Goal: Navigation & Orientation: Find specific page/section

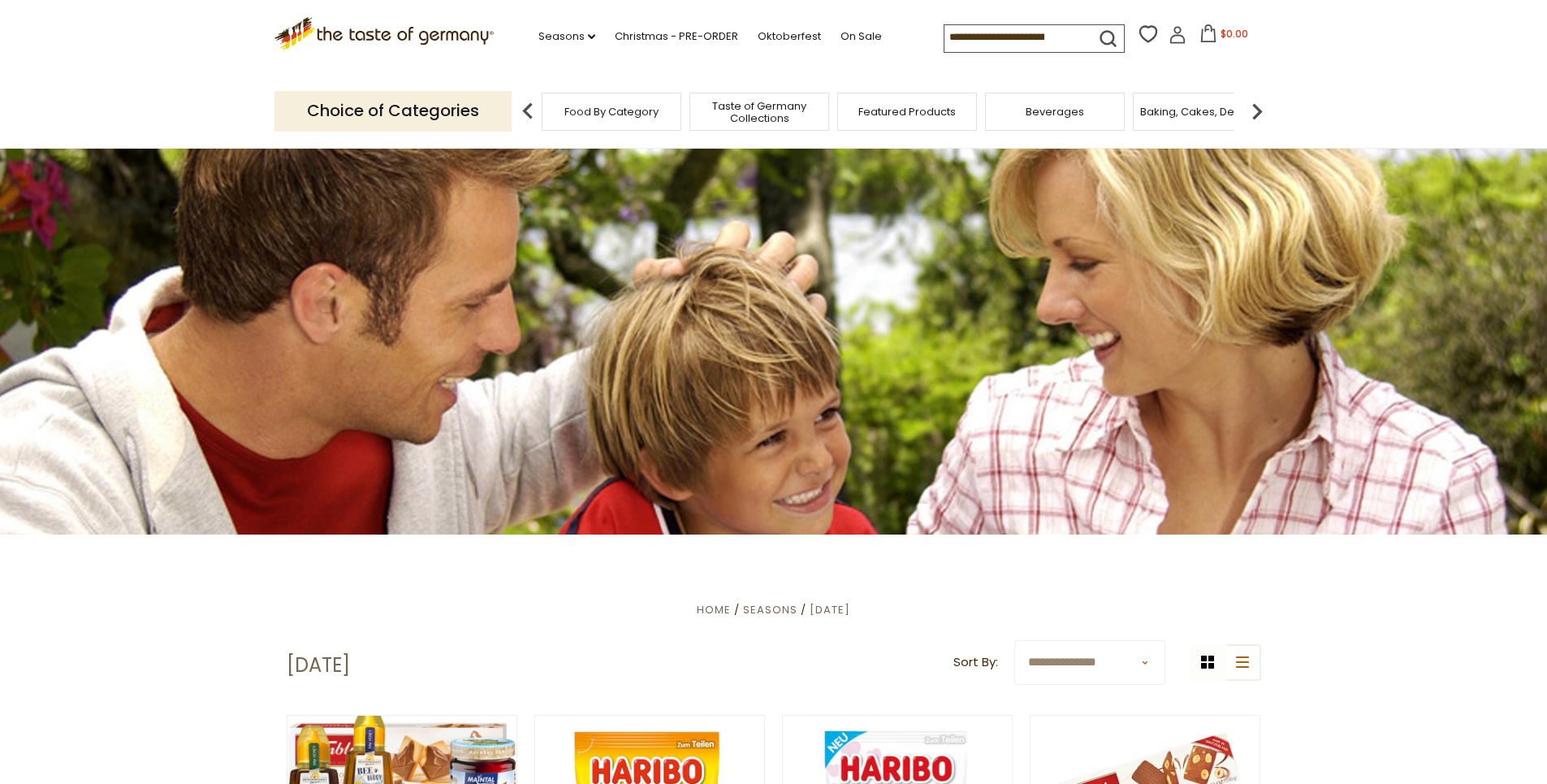
click at [523, 108] on img at bounding box center [527, 111] width 32 height 32
click at [609, 109] on span "Food By Category" at bounding box center [611, 112] width 94 height 13
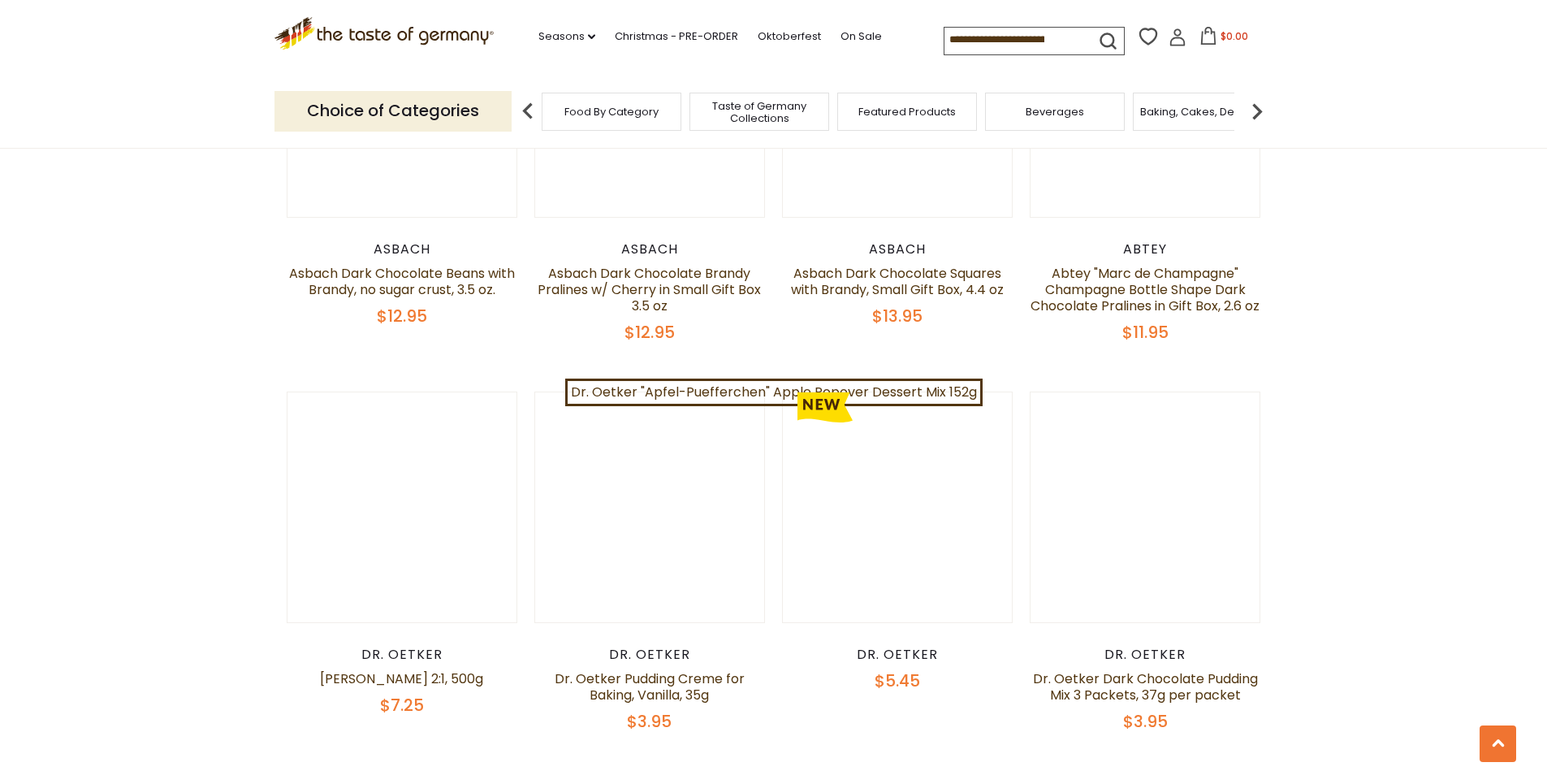
scroll to position [3330, 0]
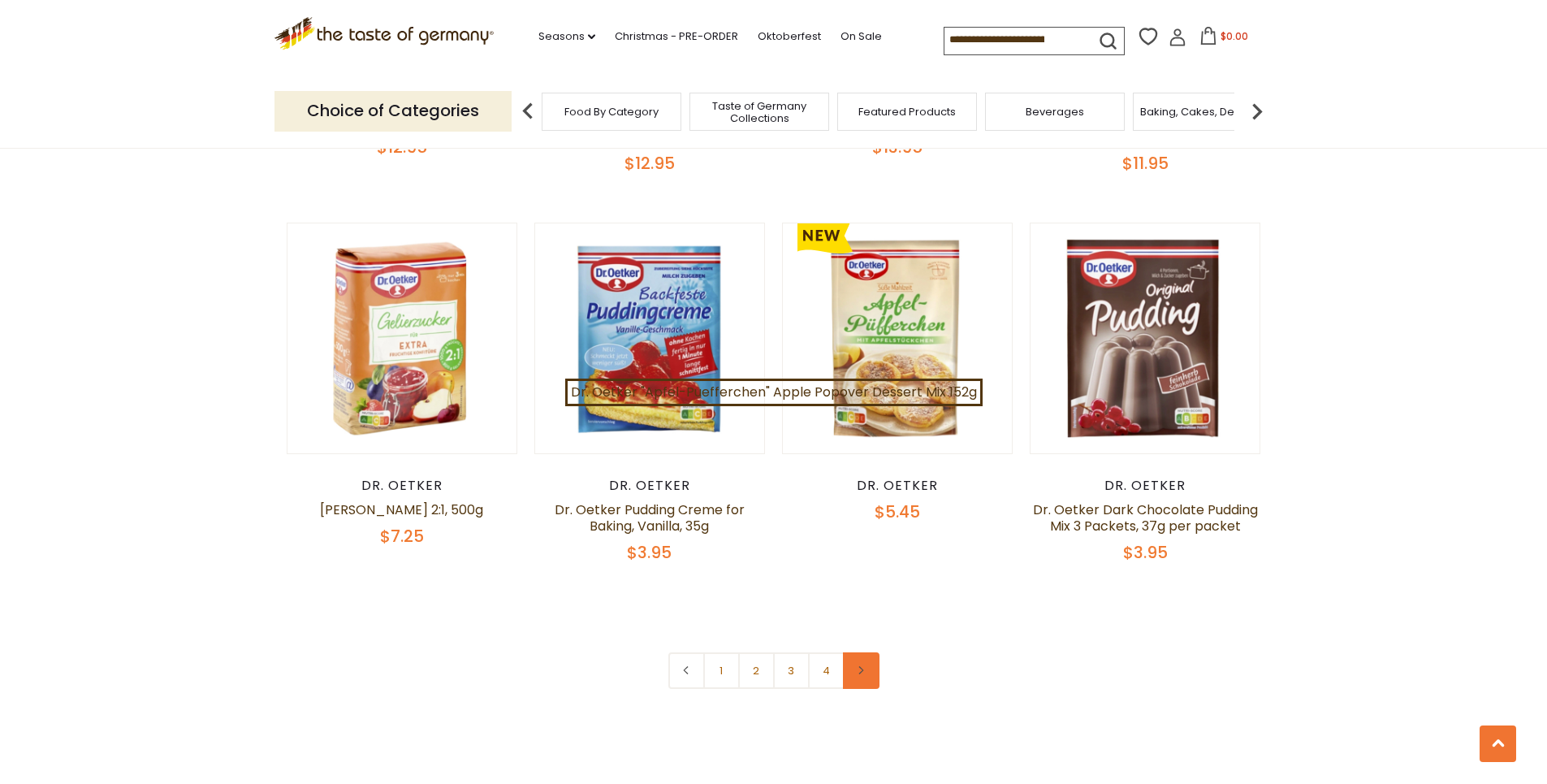
click at [858, 658] on link at bounding box center [862, 670] width 37 height 37
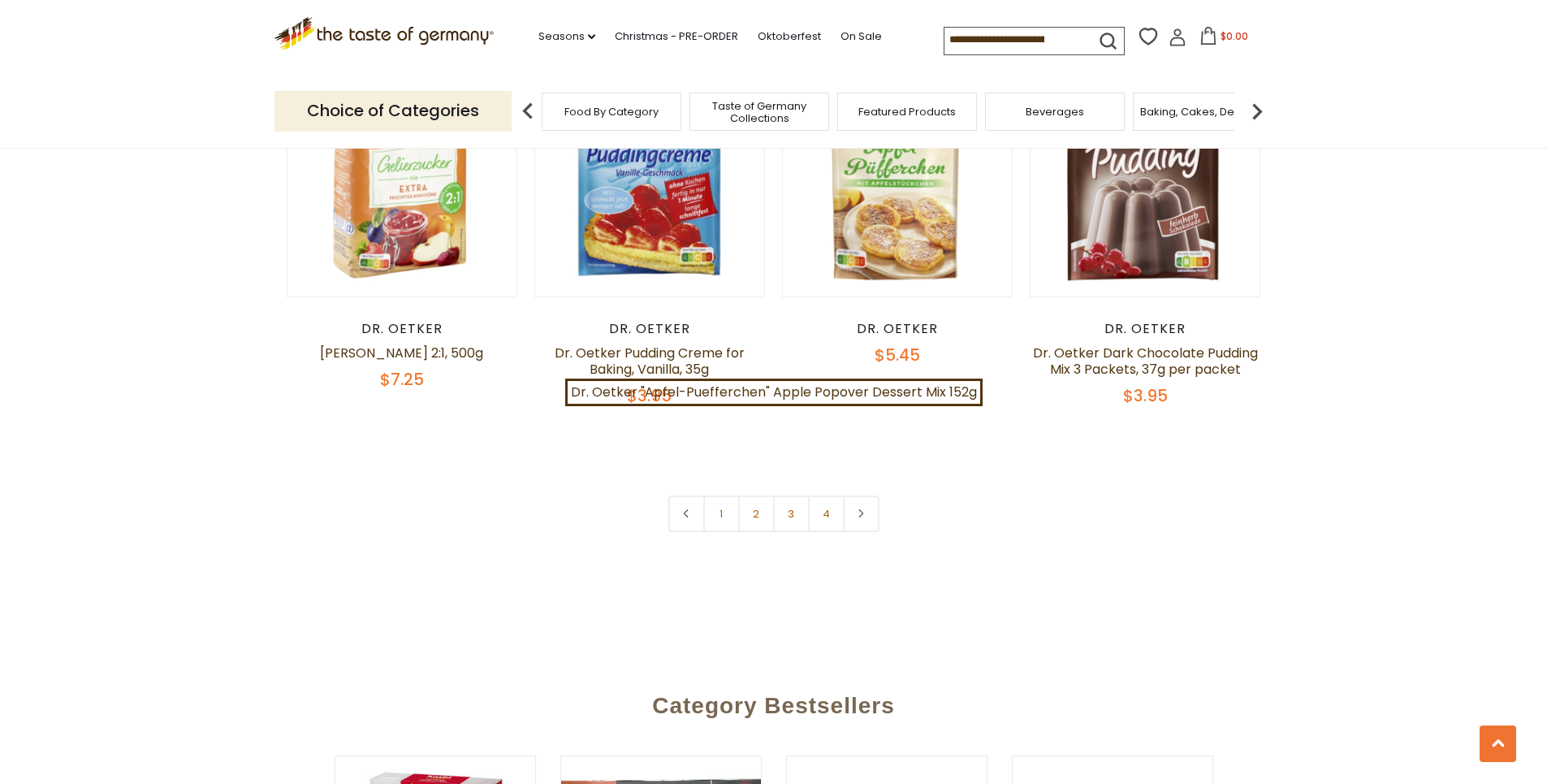
scroll to position [3492, 0]
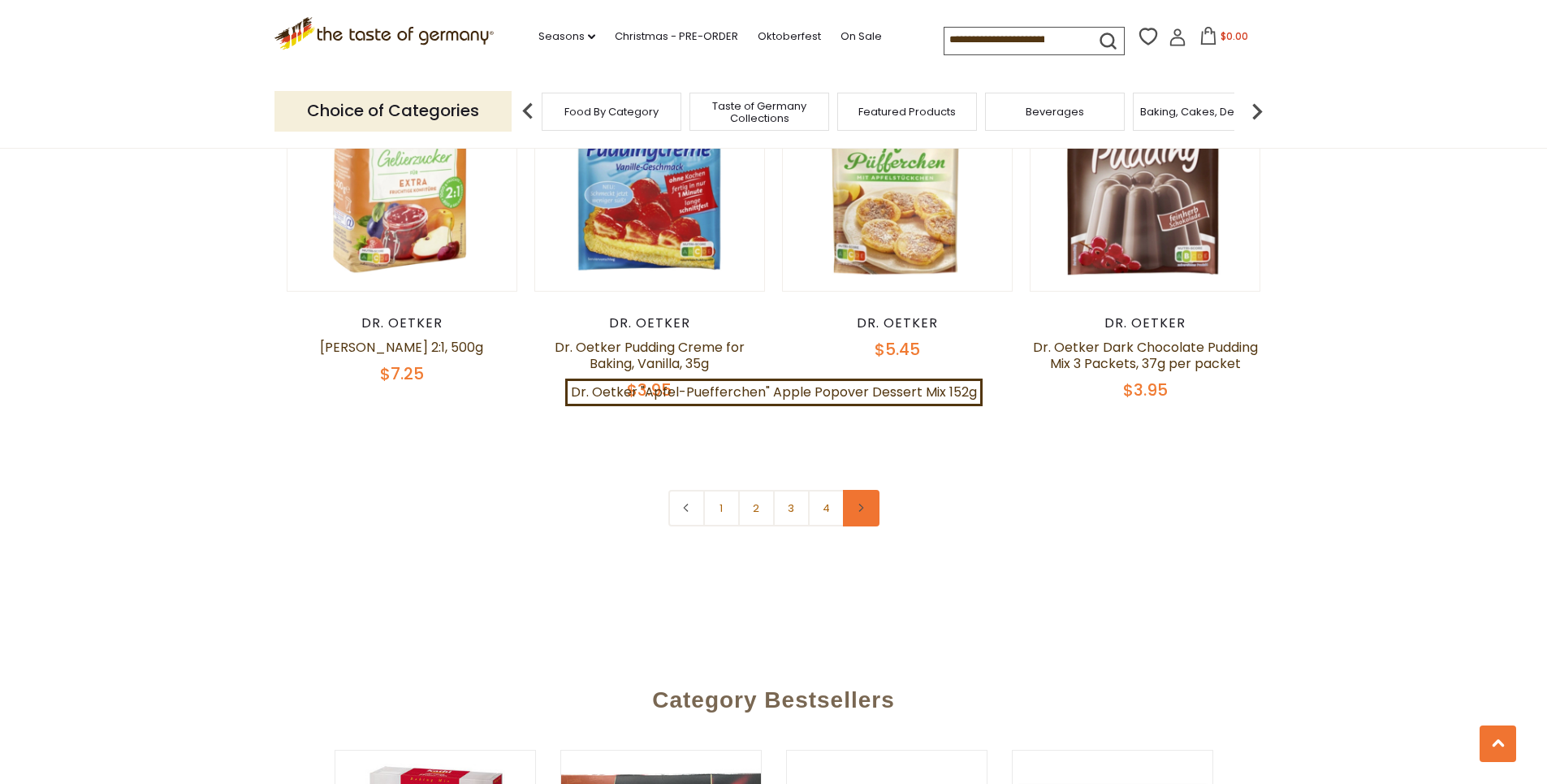
click at [863, 504] on icon at bounding box center [861, 508] width 10 height 8
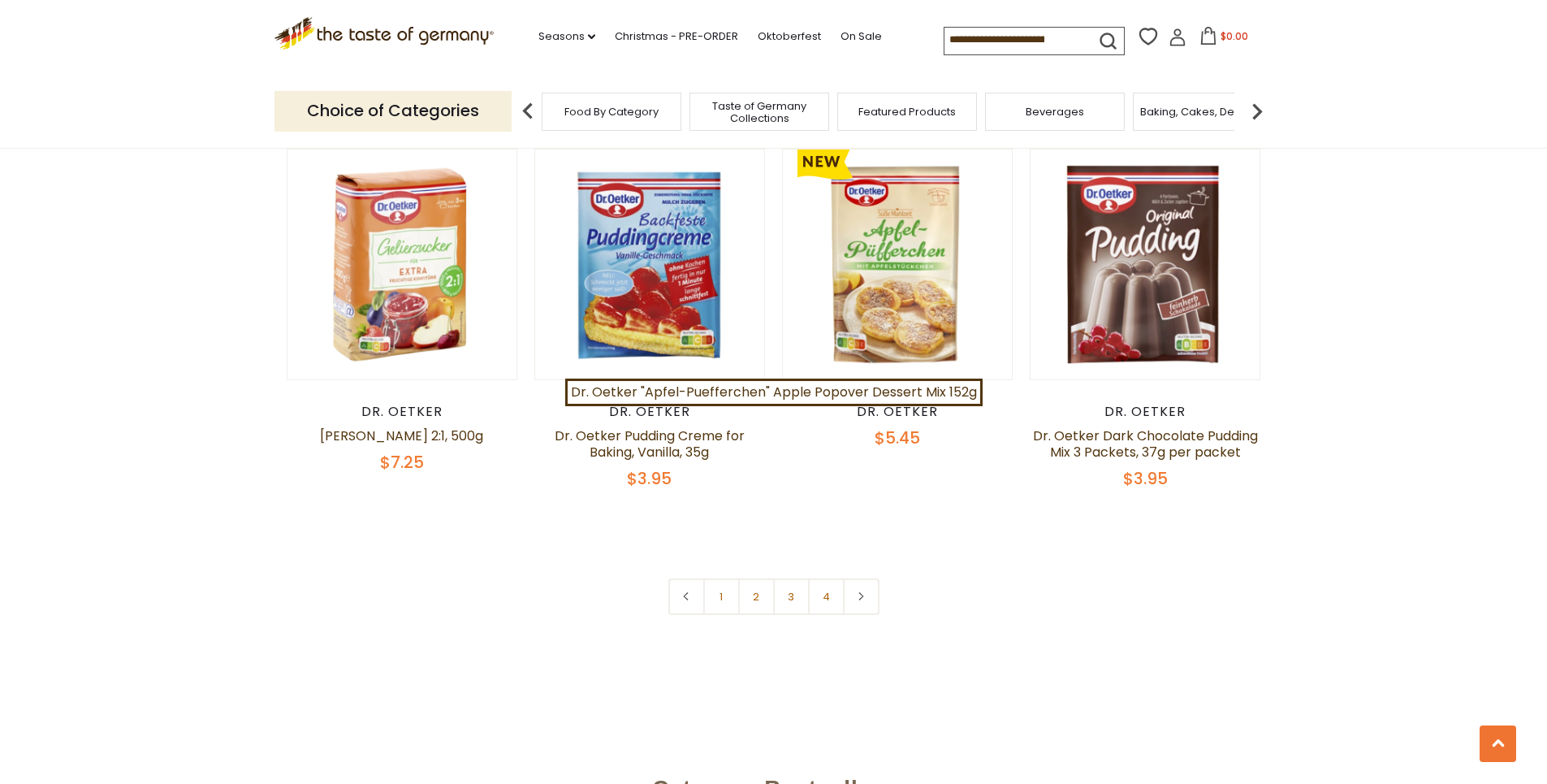
scroll to position [3573, 0]
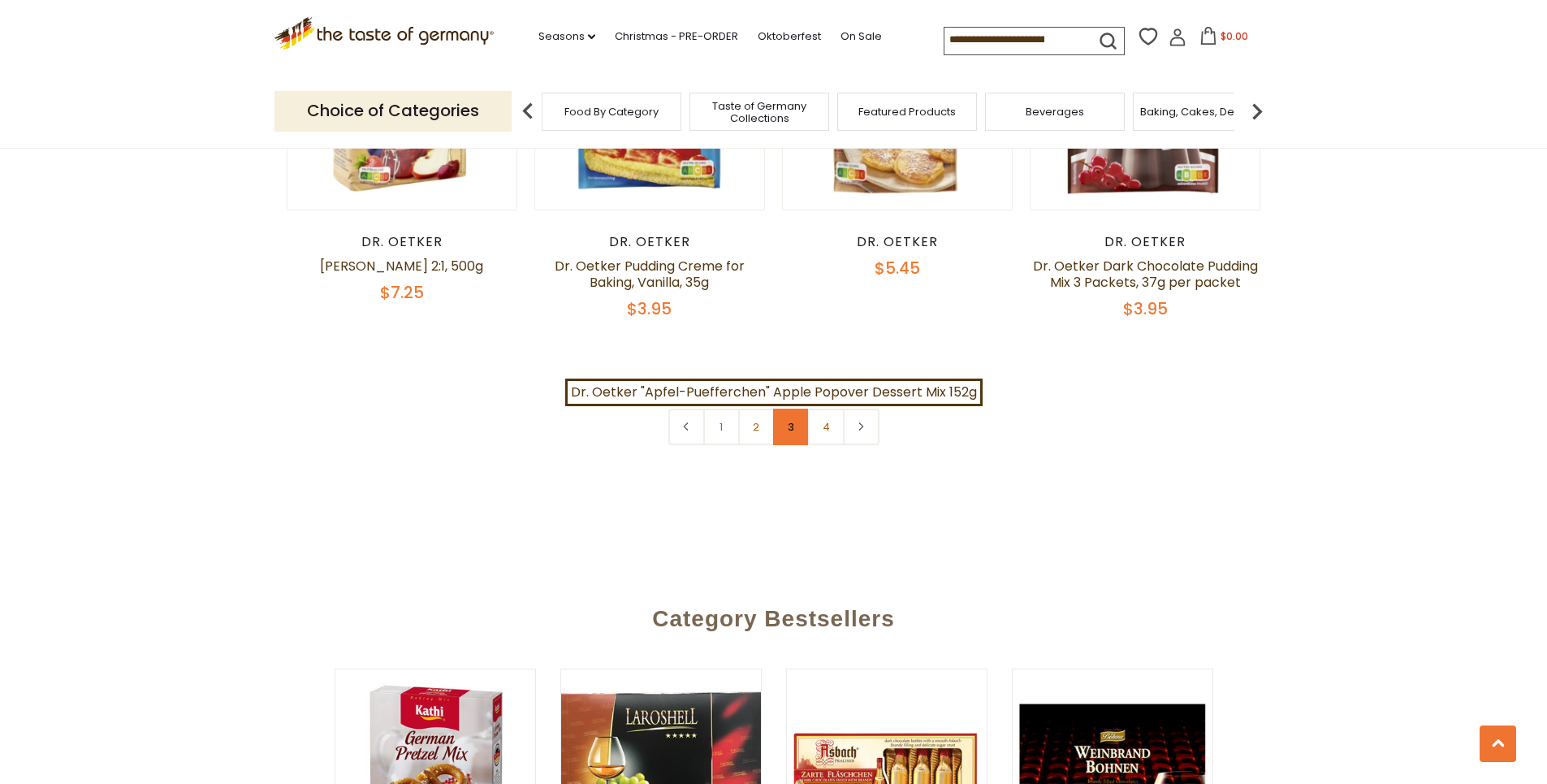
click at [788, 413] on link "3" at bounding box center [792, 427] width 37 height 37
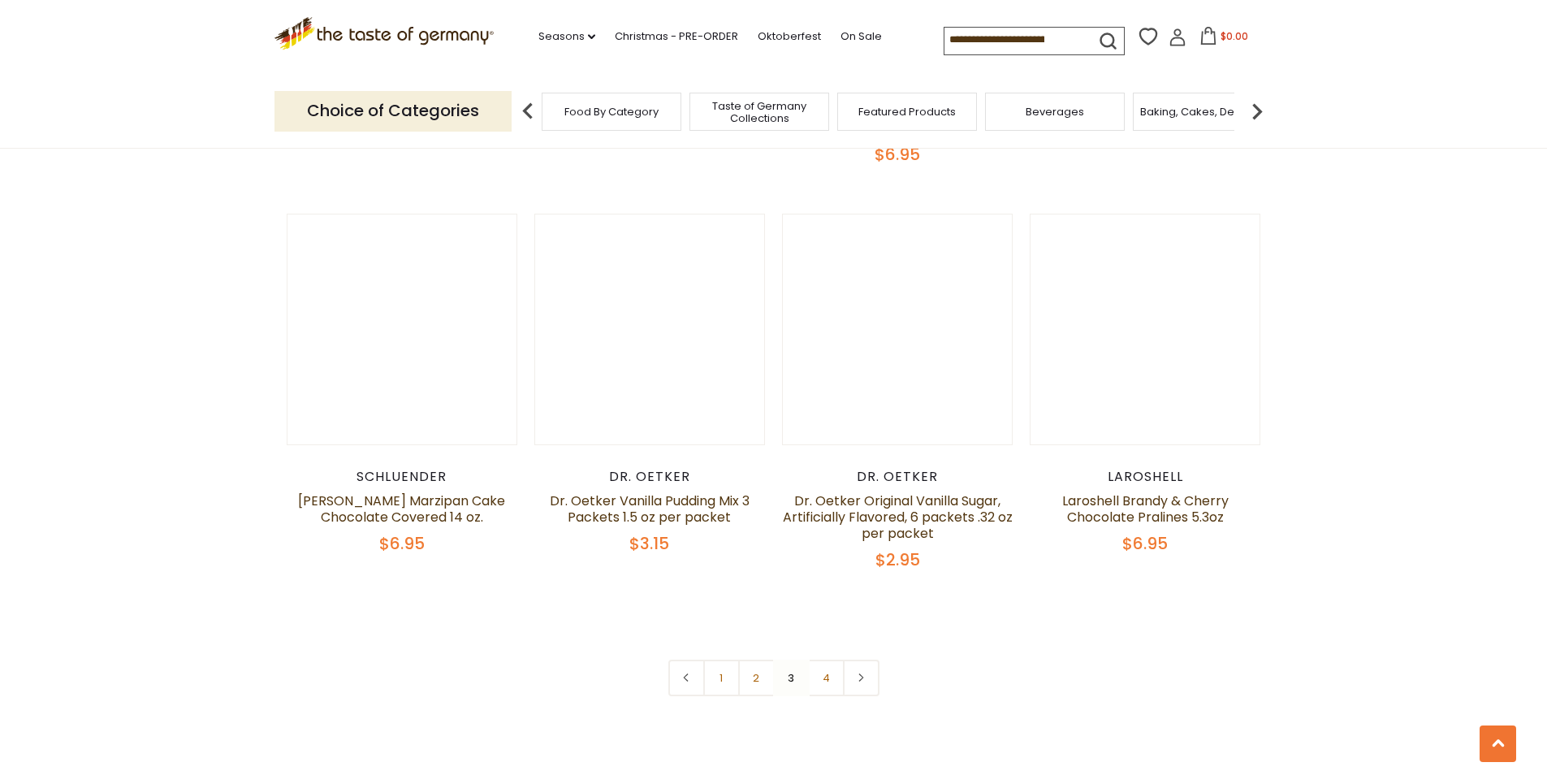
scroll to position [3502, 0]
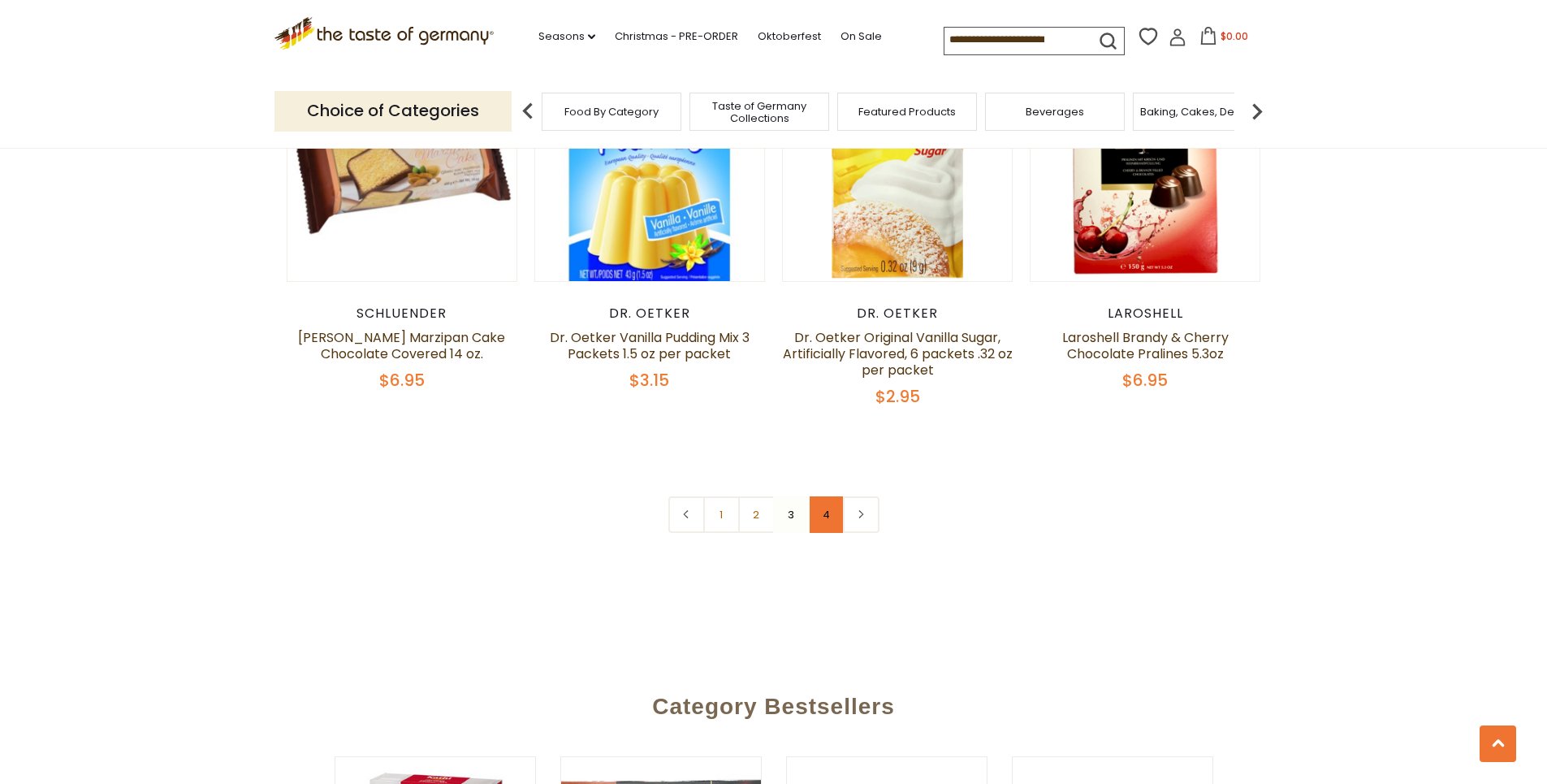
click at [825, 496] on link "4" at bounding box center [827, 515] width 37 height 37
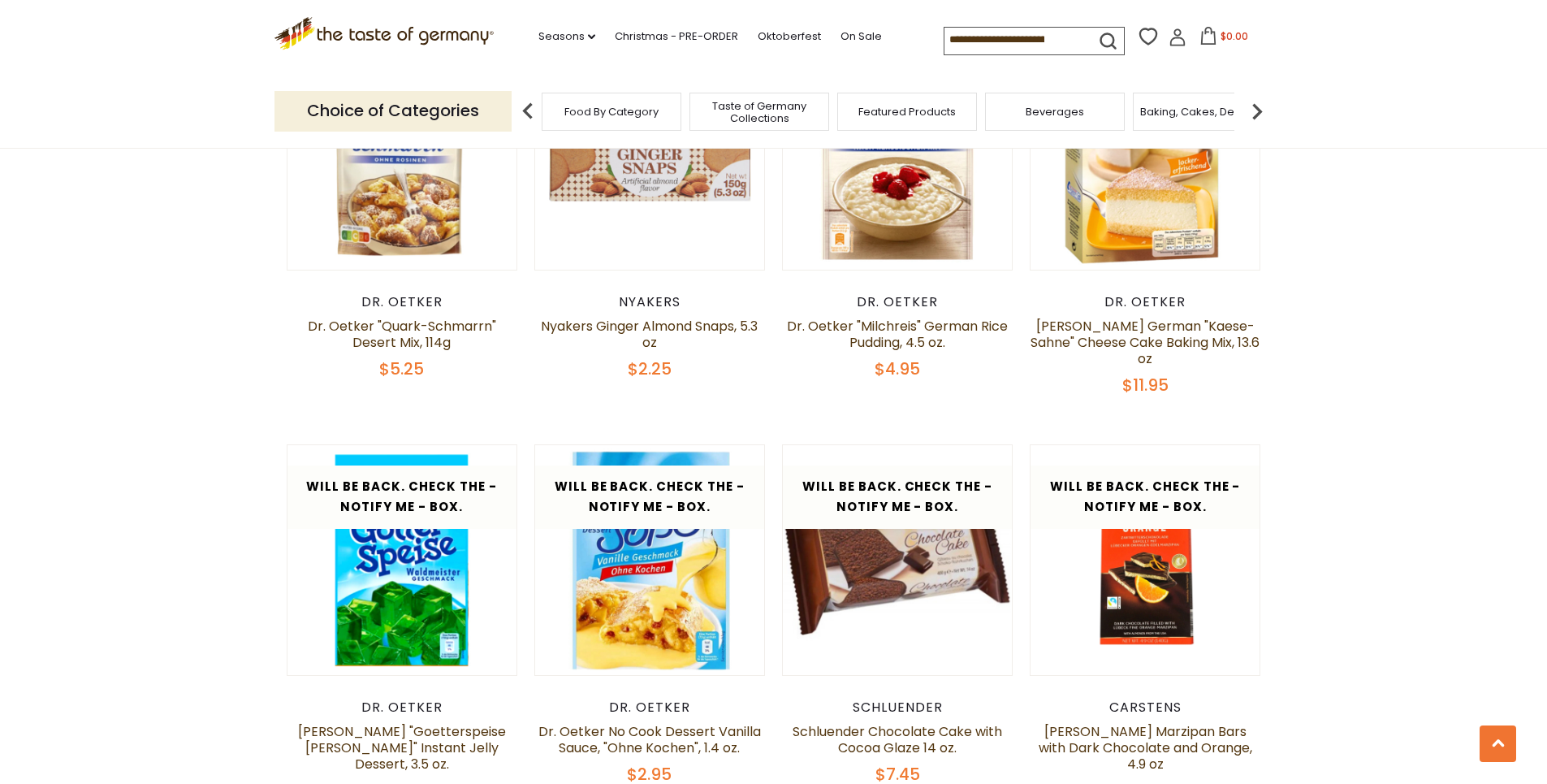
scroll to position [1228, 0]
